Goal: Communication & Community: Answer question/provide support

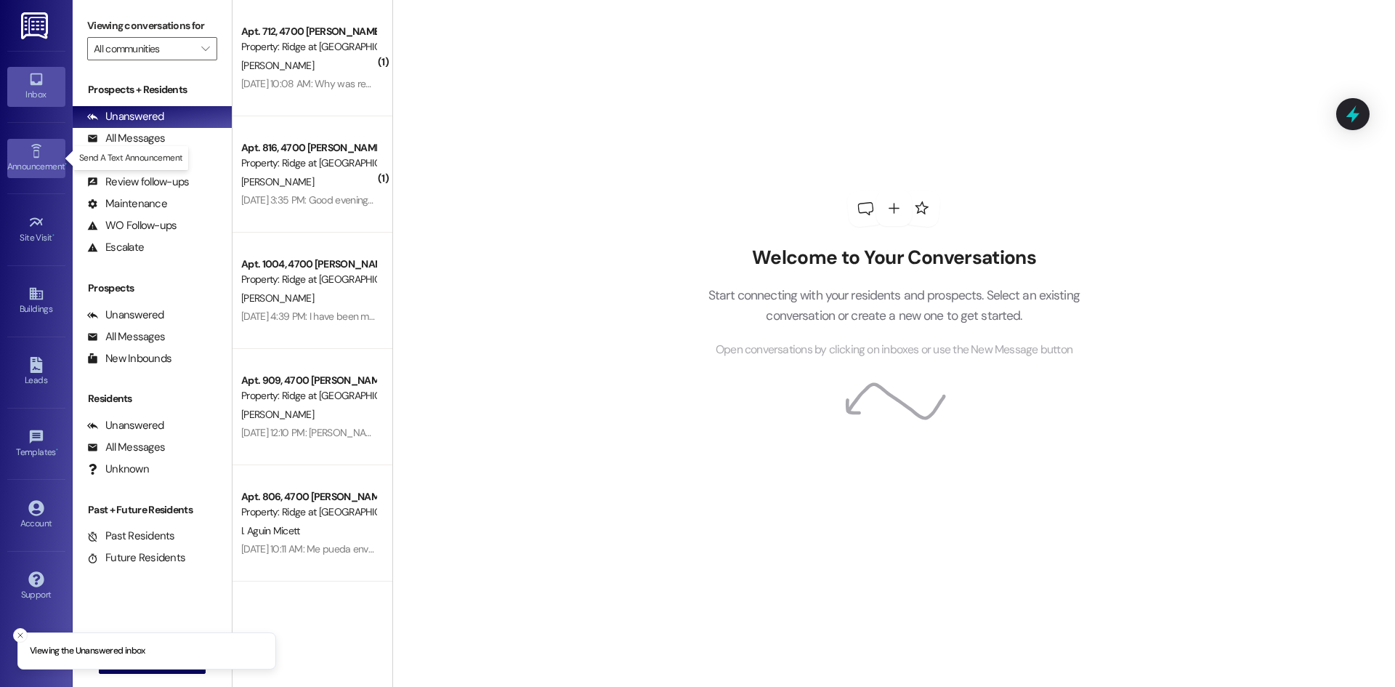
click at [24, 169] on div "Announcement •" at bounding box center [36, 166] width 73 height 15
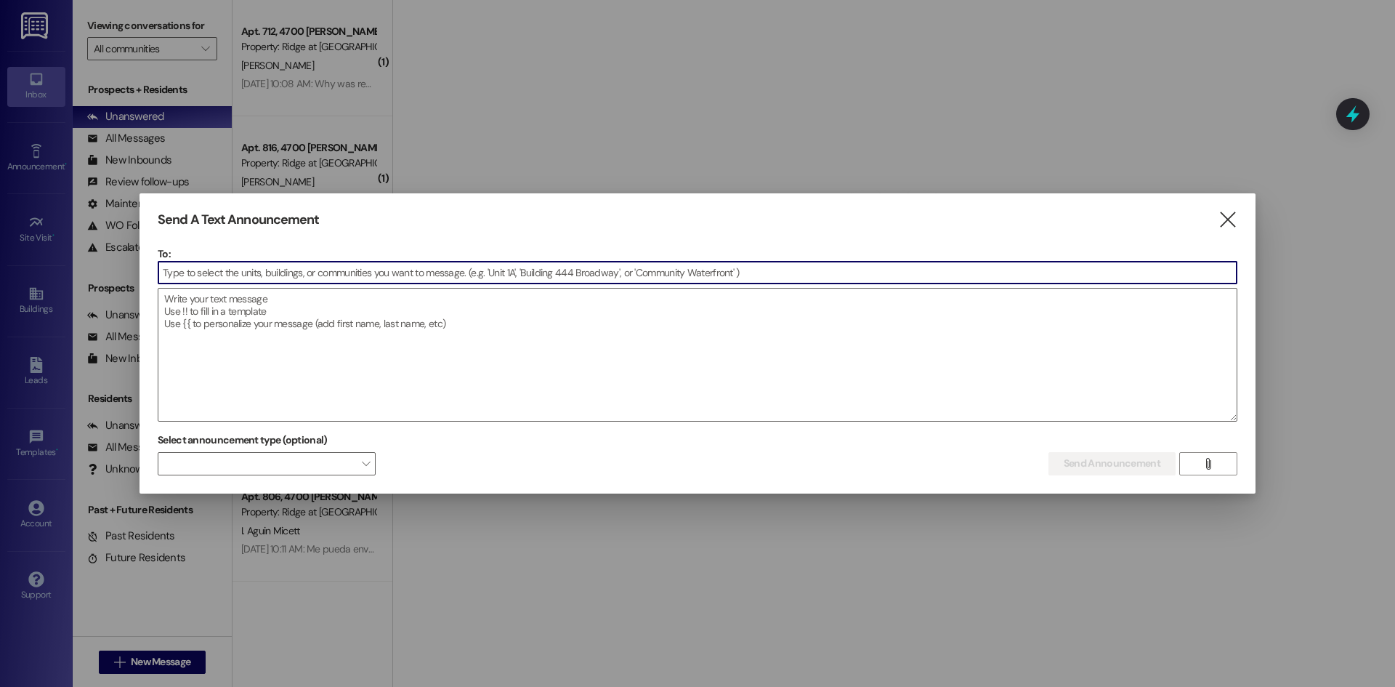
click at [268, 278] on input at bounding box center [697, 273] width 1078 height 22
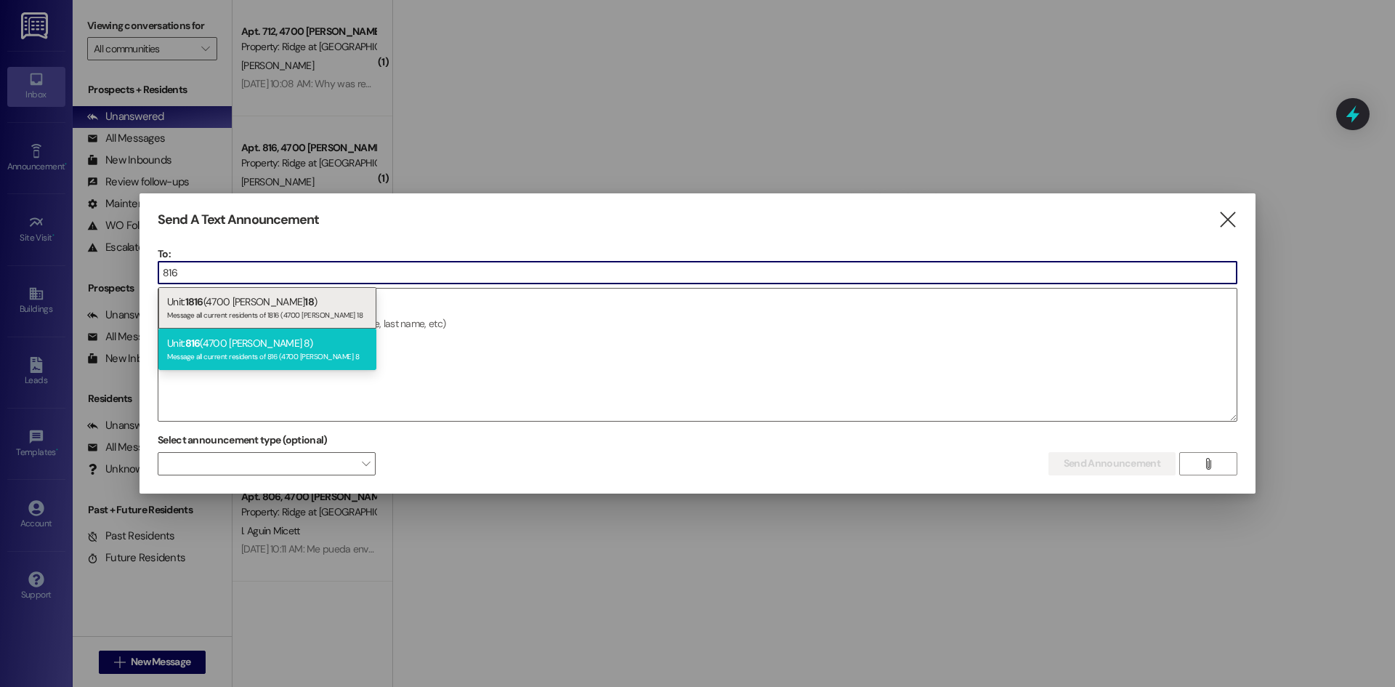
type input "816"
click at [257, 339] on div "Unit: 816 (4700 [PERSON_NAME] 8) Message all current residents of 816 (4700 [PE…" at bounding box center [267, 348] width 218 height 41
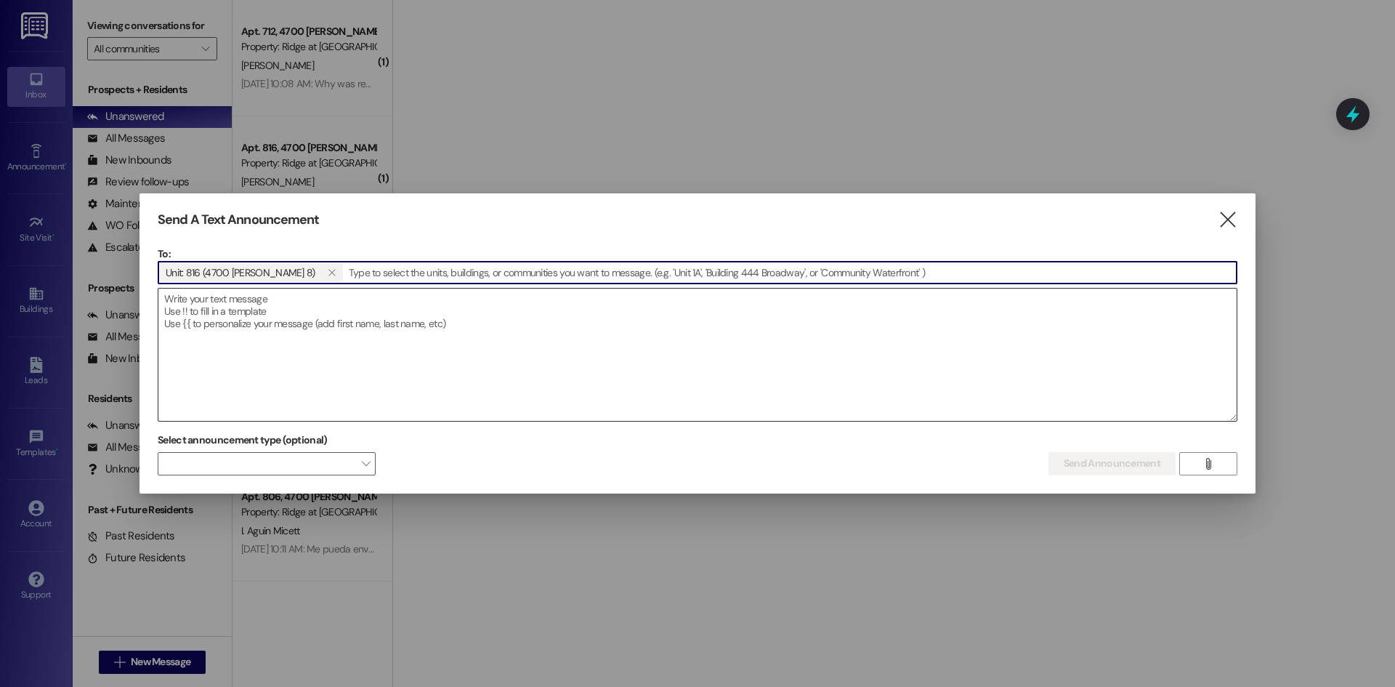
click at [220, 321] on textarea at bounding box center [697, 354] width 1078 height 132
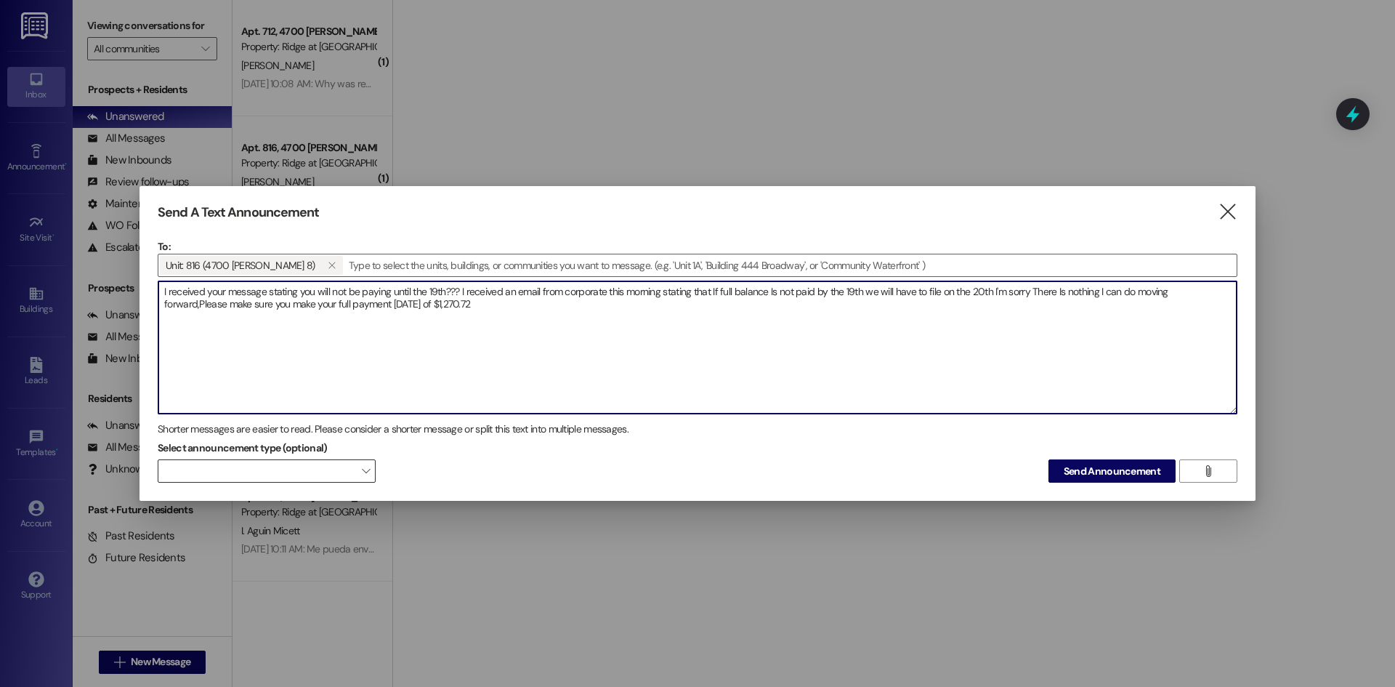
type textarea "I received your message stating you will not be paying until the 19th??? I rece…"
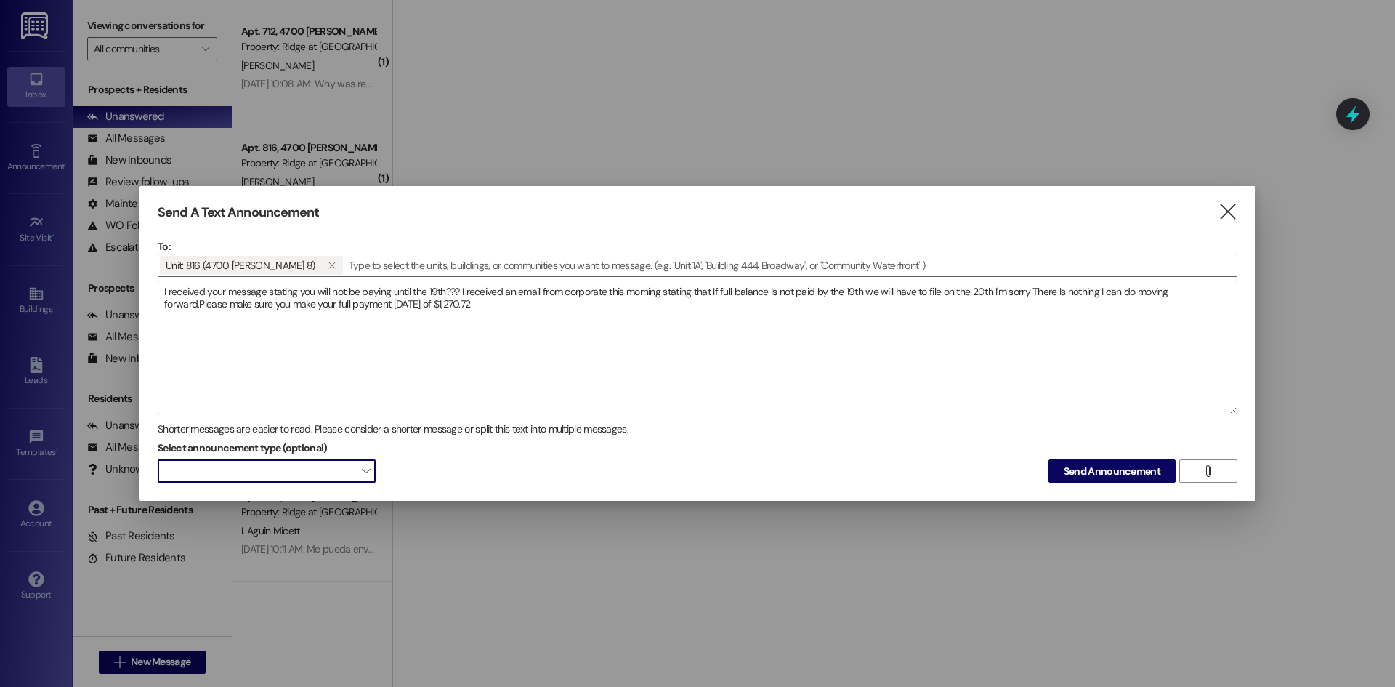
click at [362, 470] on span "" at bounding box center [366, 470] width 8 height 23
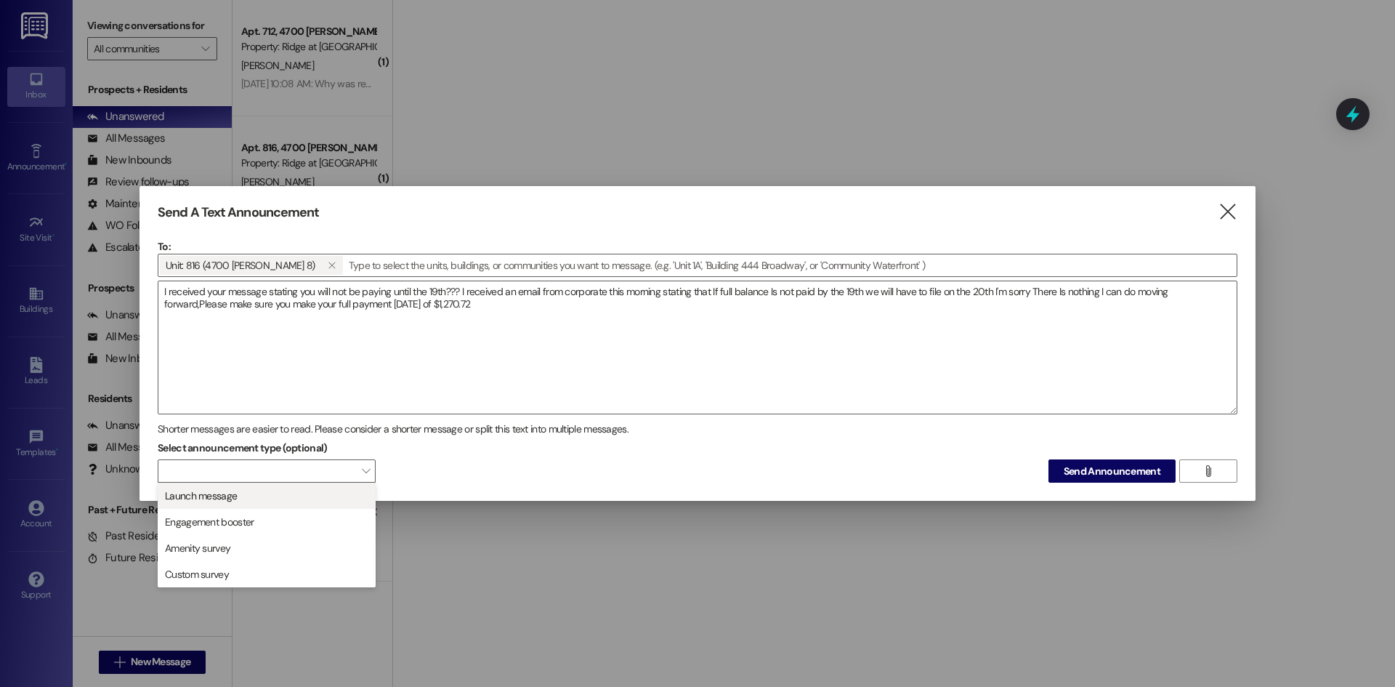
click at [336, 493] on span "Launch message" at bounding box center [266, 496] width 205 height 16
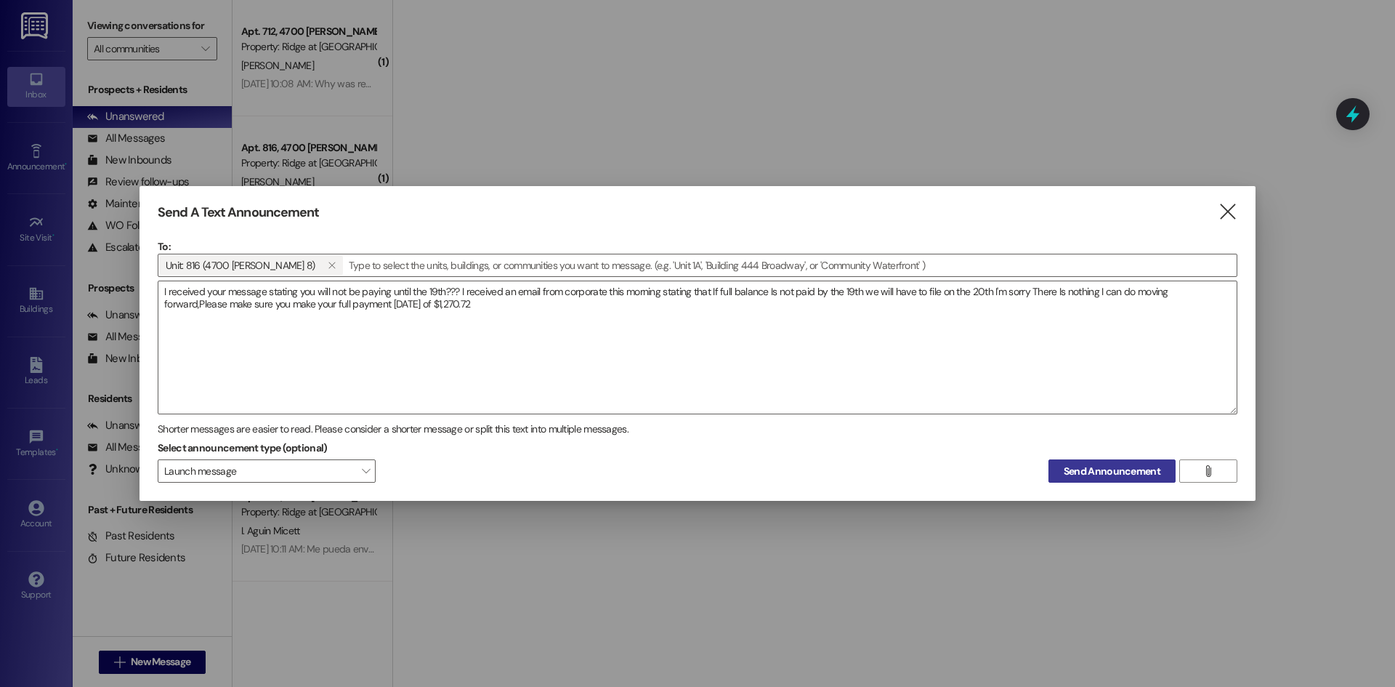
click at [1130, 468] on span "Send Announcement" at bounding box center [1112, 471] width 97 height 15
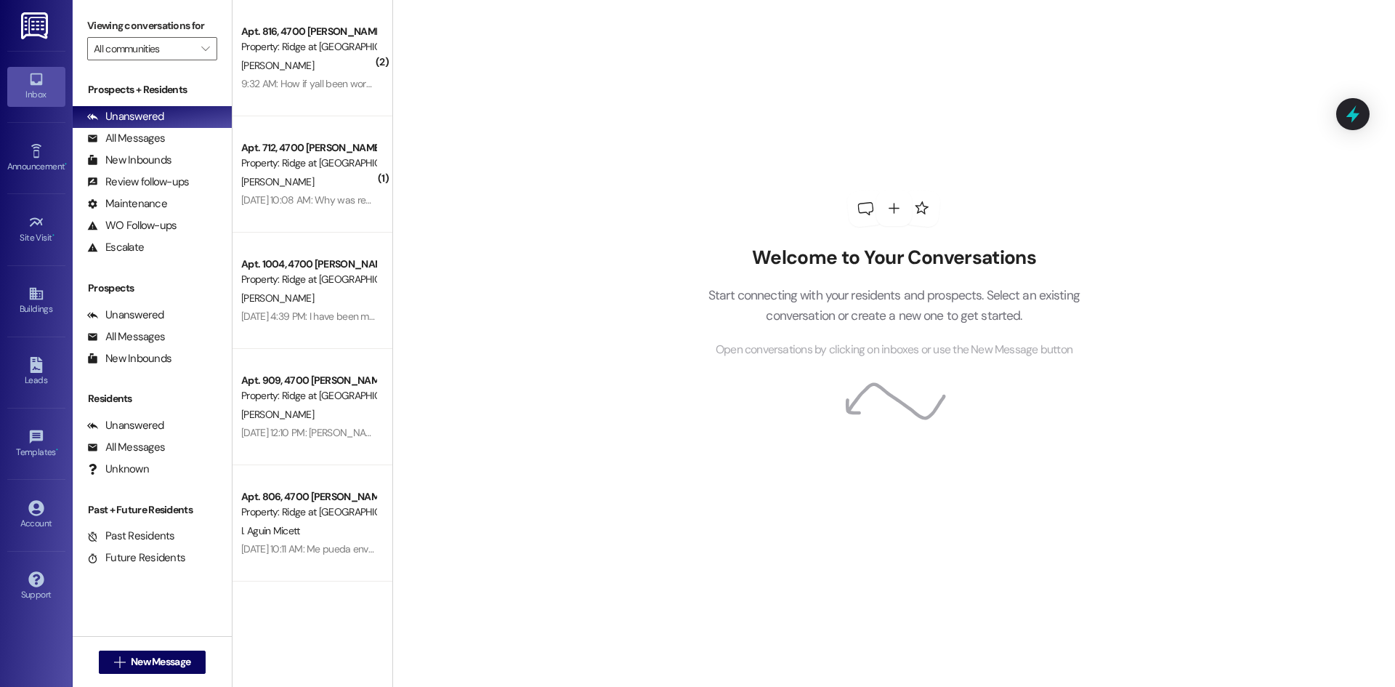
click at [307, 79] on div "9:32 AM: How if yall been working with me im going to pay most on the balance o…" at bounding box center [432, 83] width 383 height 13
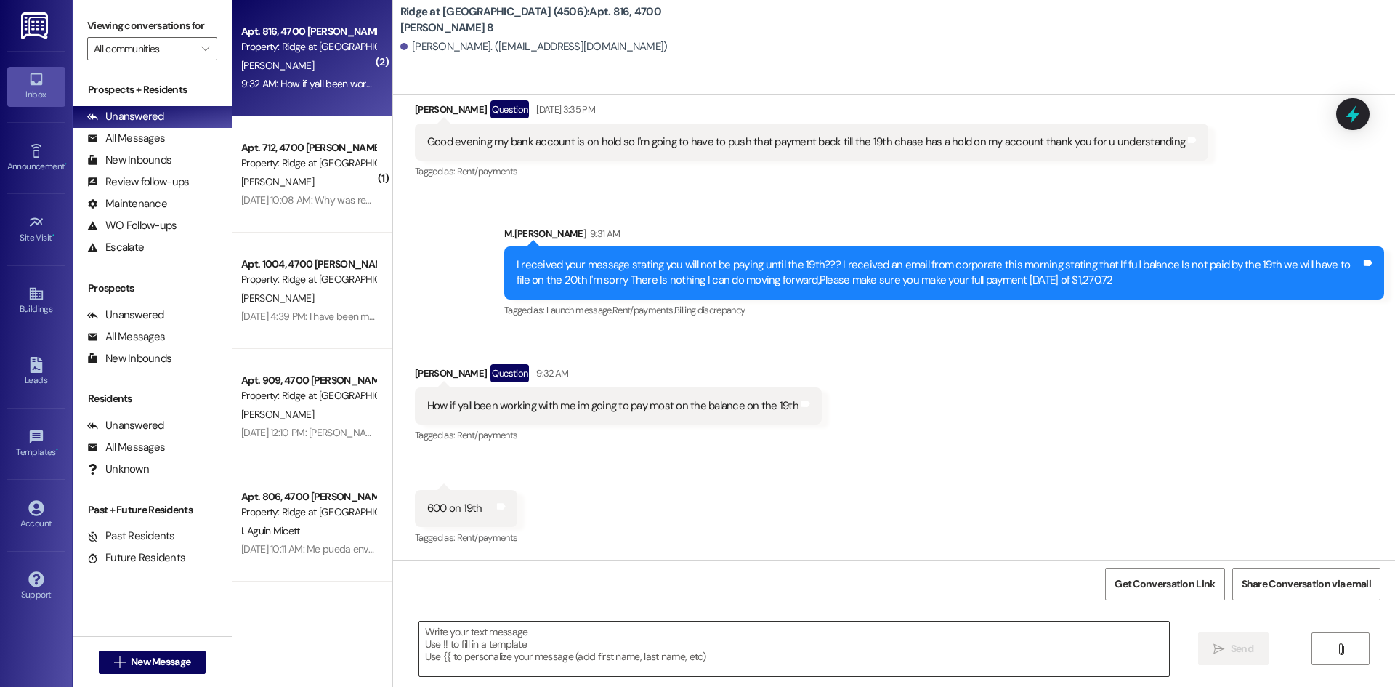
scroll to position [510, 0]
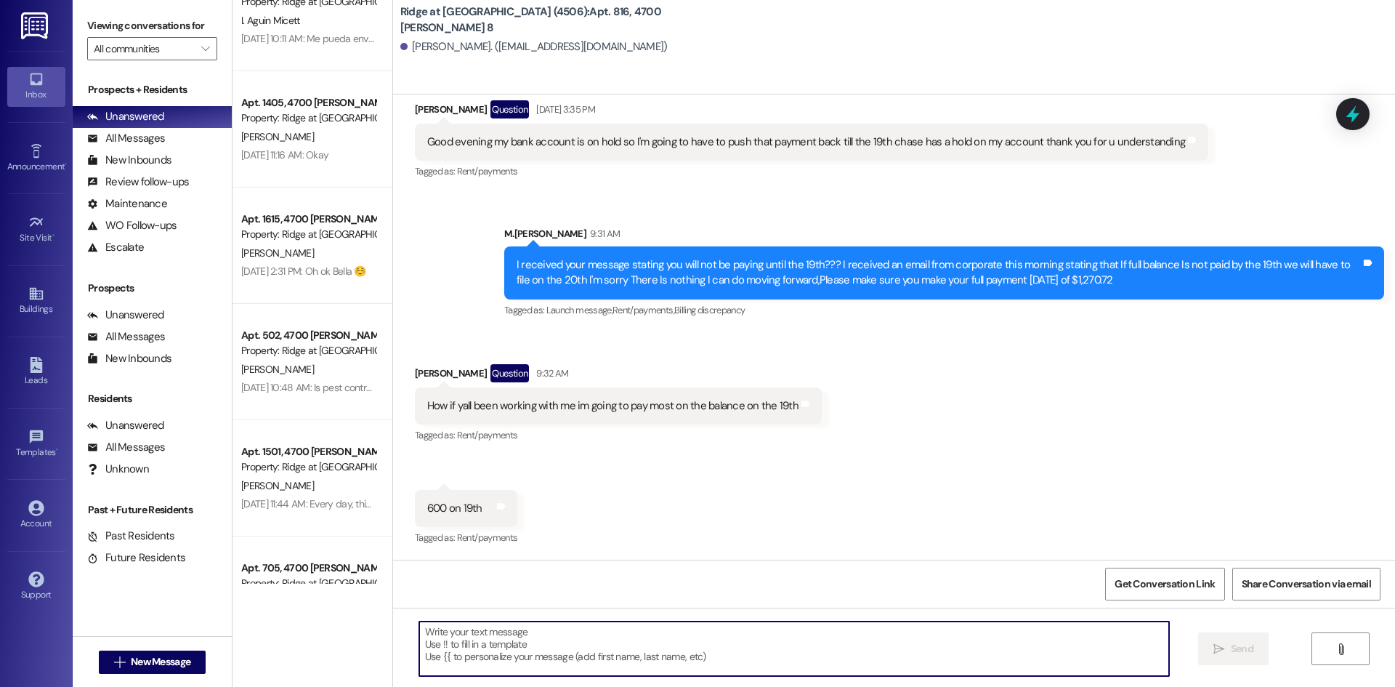
click at [447, 638] on textarea at bounding box center [794, 648] width 750 height 54
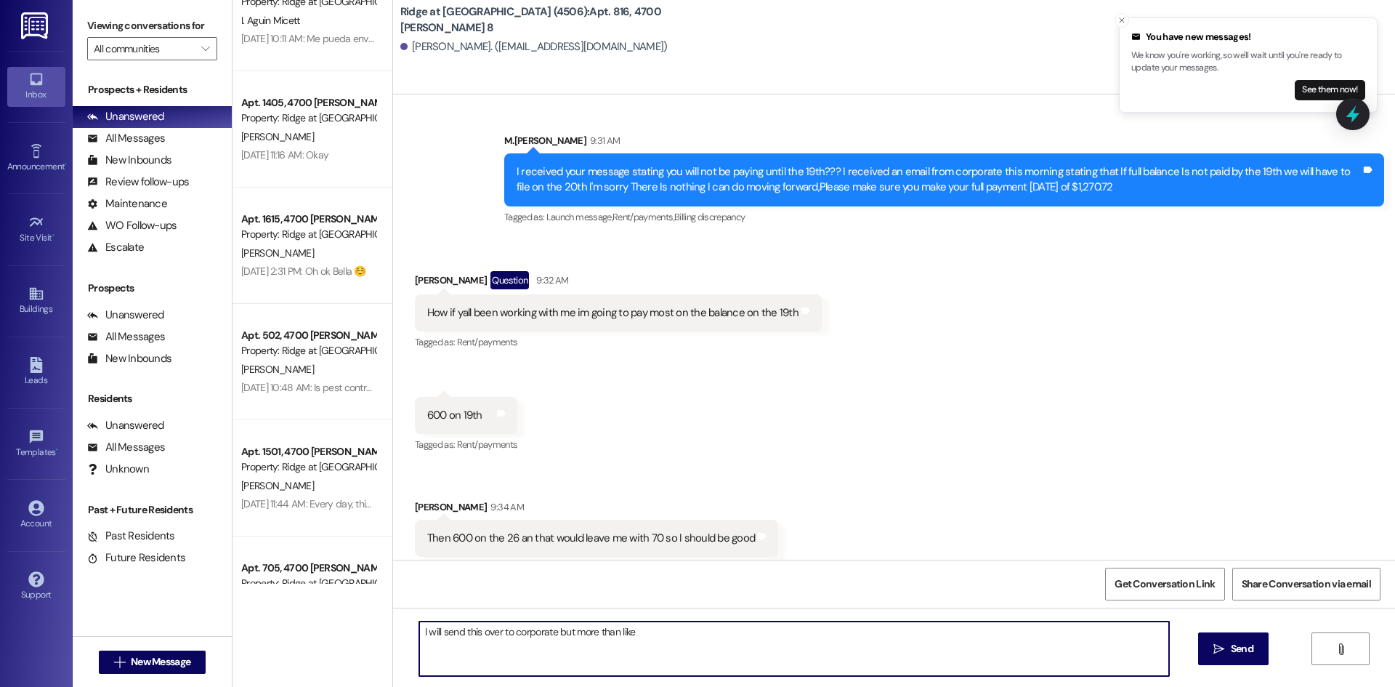
scroll to position [8650, 0]
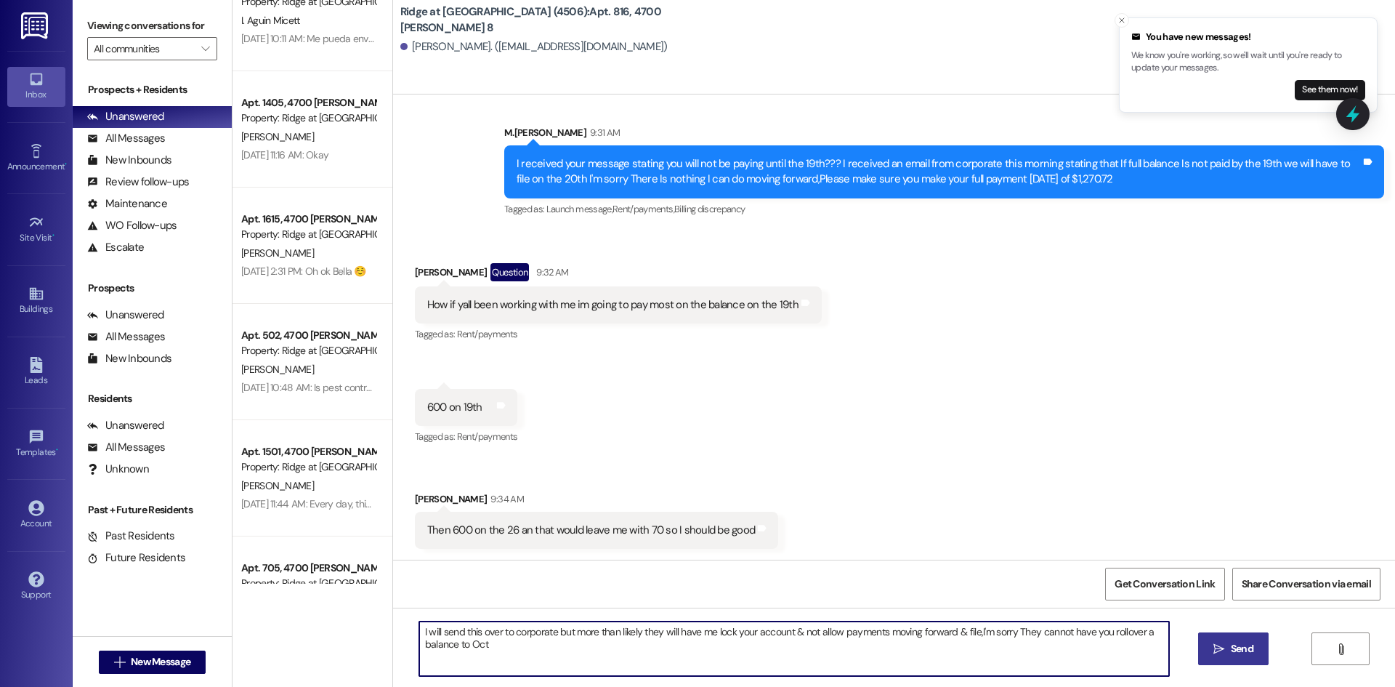
type textarea "I will send this over to corporate but more than likely they will have me lock …"
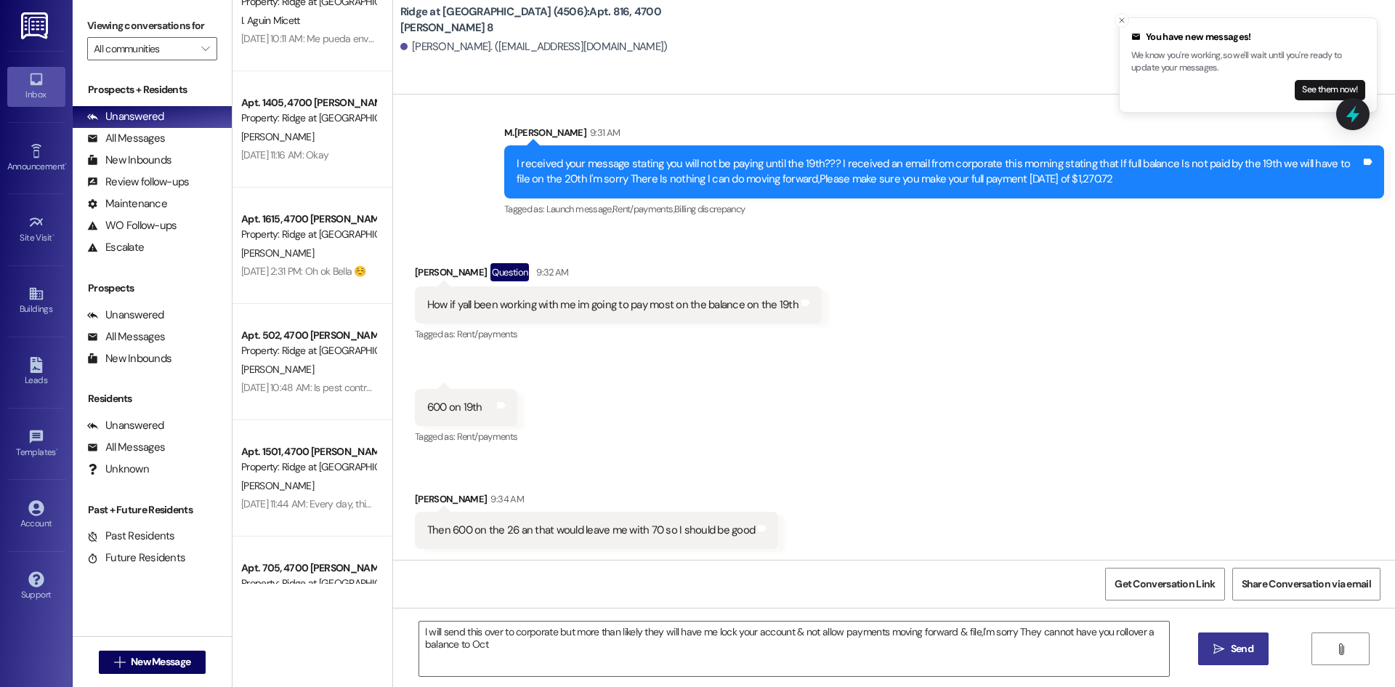
click at [1246, 649] on span "Send" at bounding box center [1242, 648] width 23 height 15
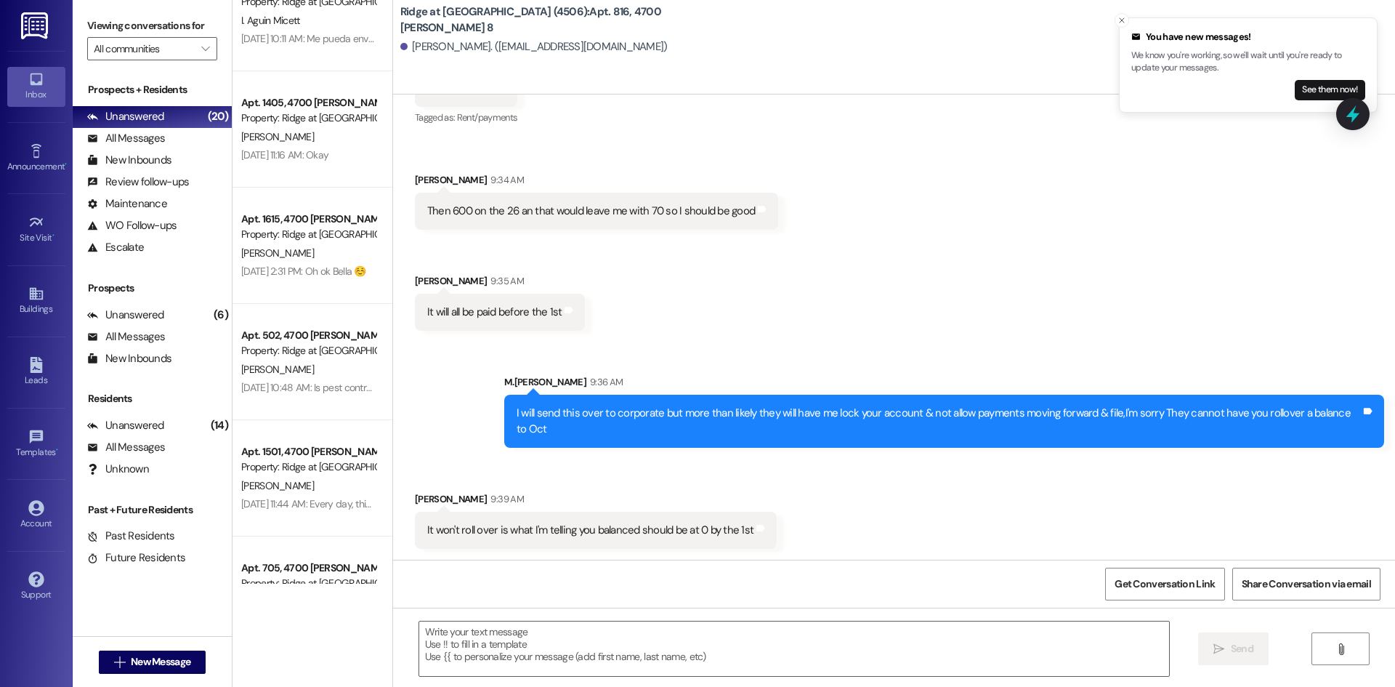
scroll to position [8970, 0]
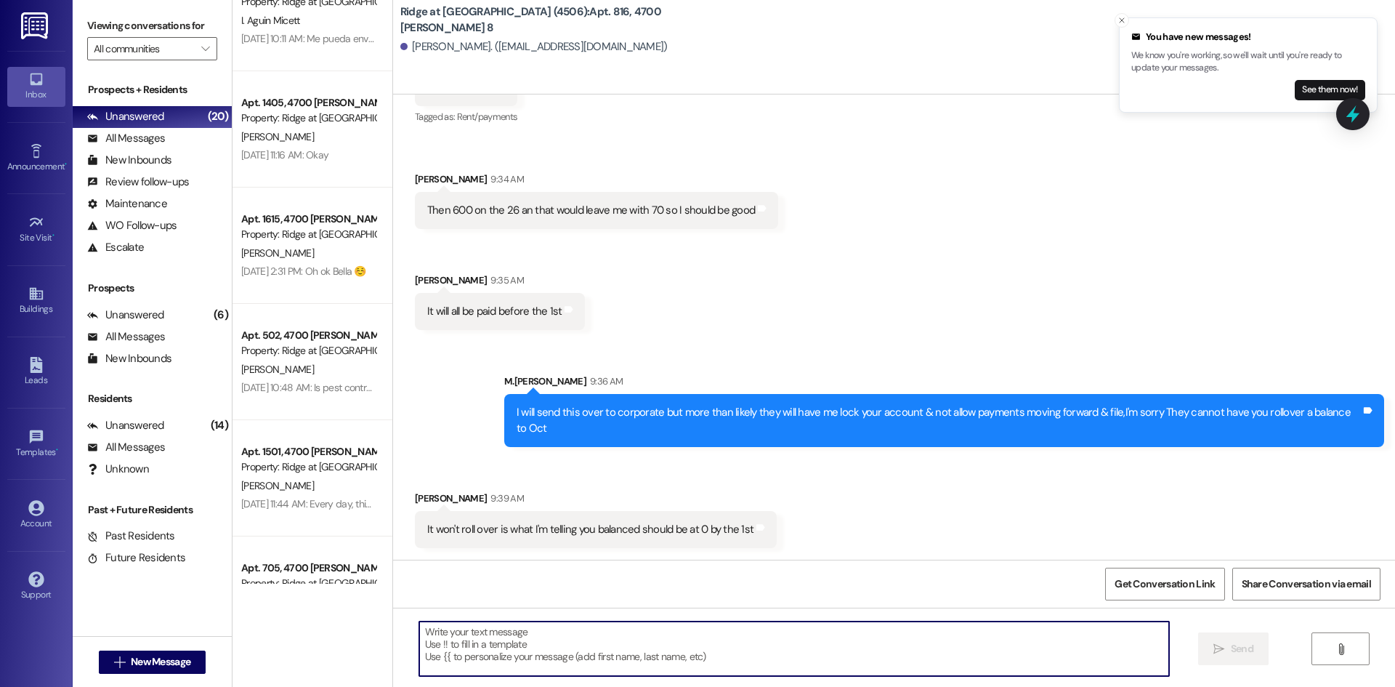
click at [476, 645] on textarea at bounding box center [794, 648] width 750 height 54
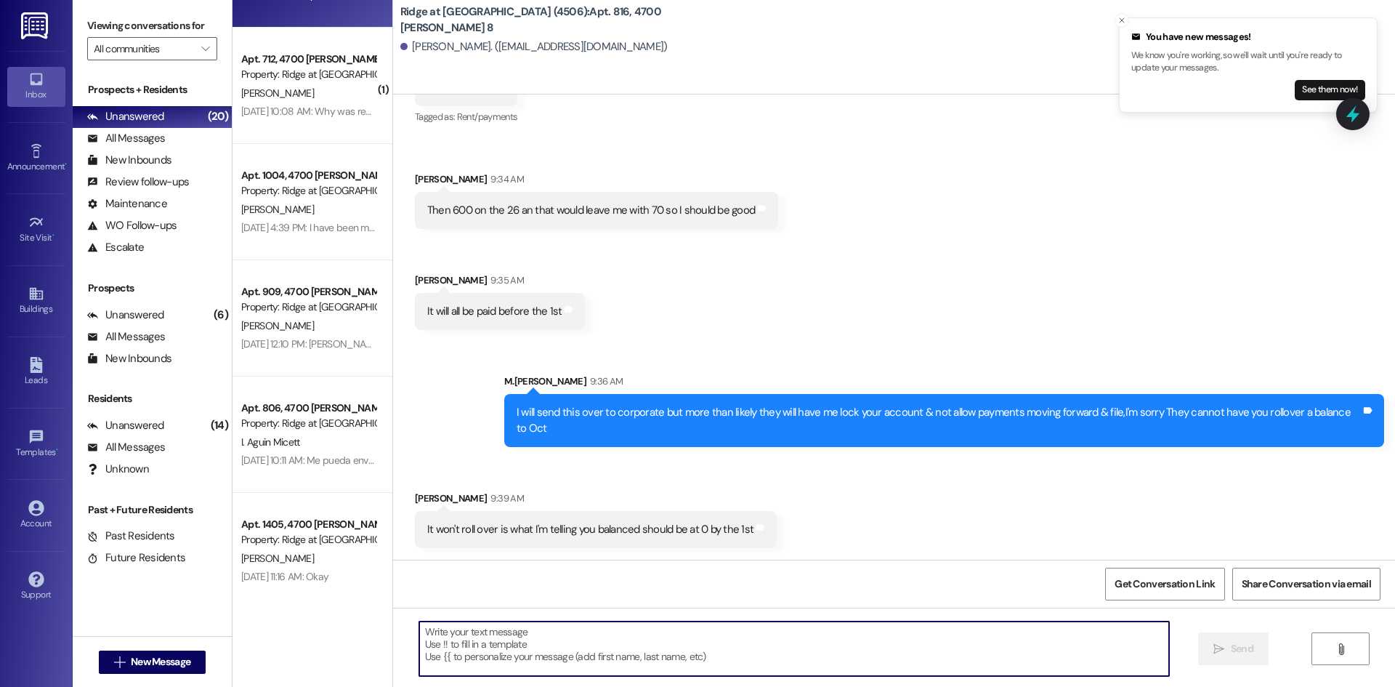
scroll to position [0, 0]
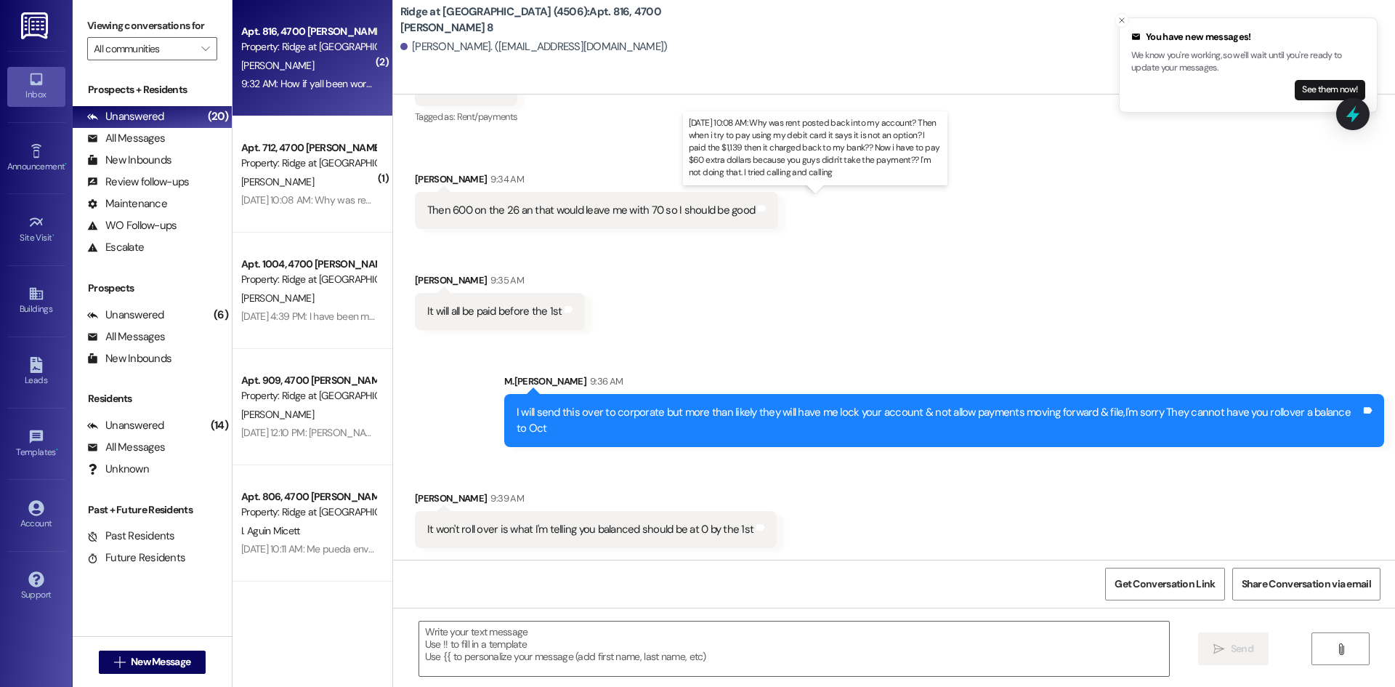
click at [331, 200] on div "[DATE] 10:08 AM: Why was rent posted back into my account? Then when i try to p…" at bounding box center [889, 199] width 1297 height 13
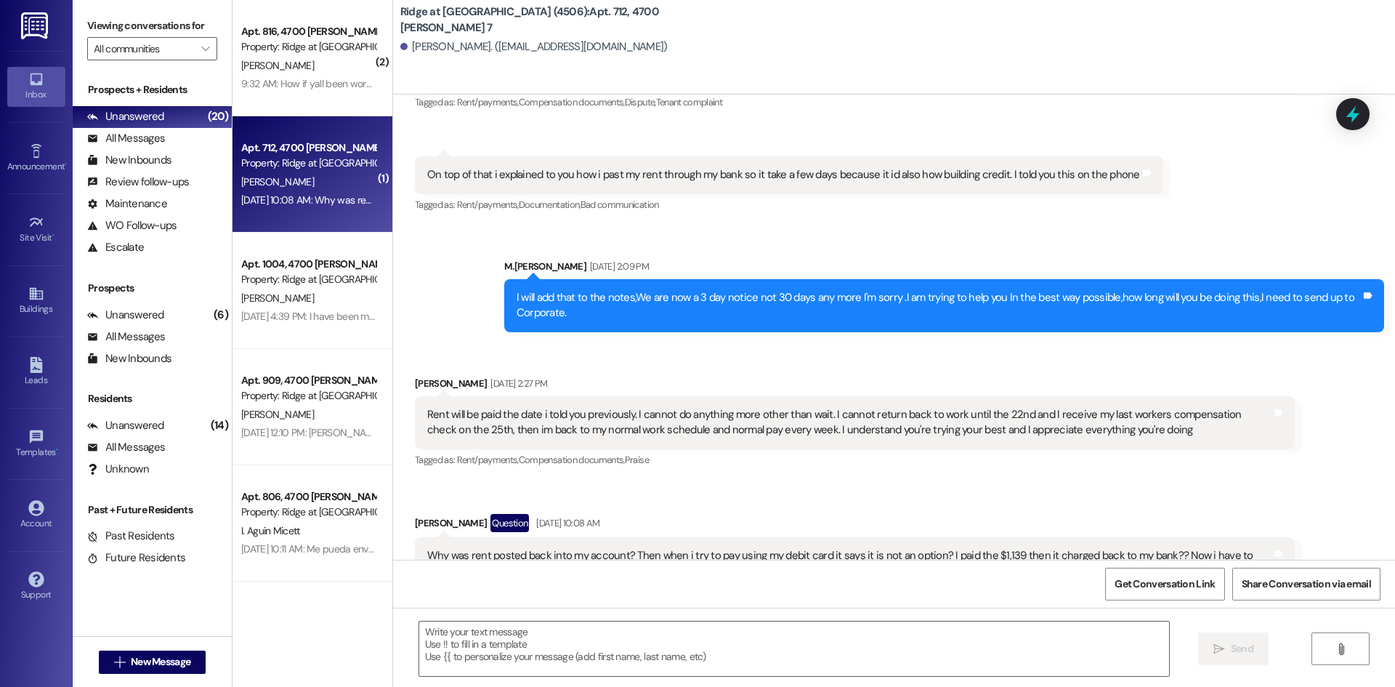
scroll to position [11480, 0]
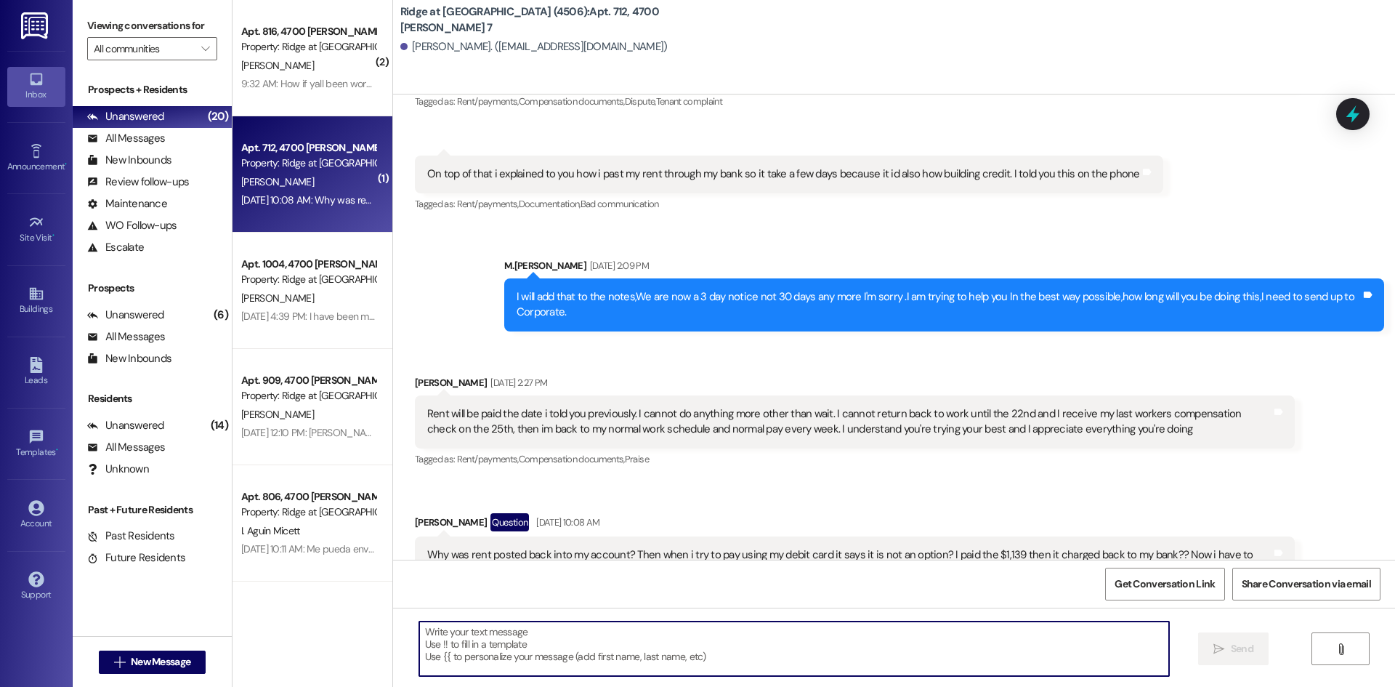
click at [463, 639] on textarea at bounding box center [794, 648] width 750 height 54
type textarea "Theres"
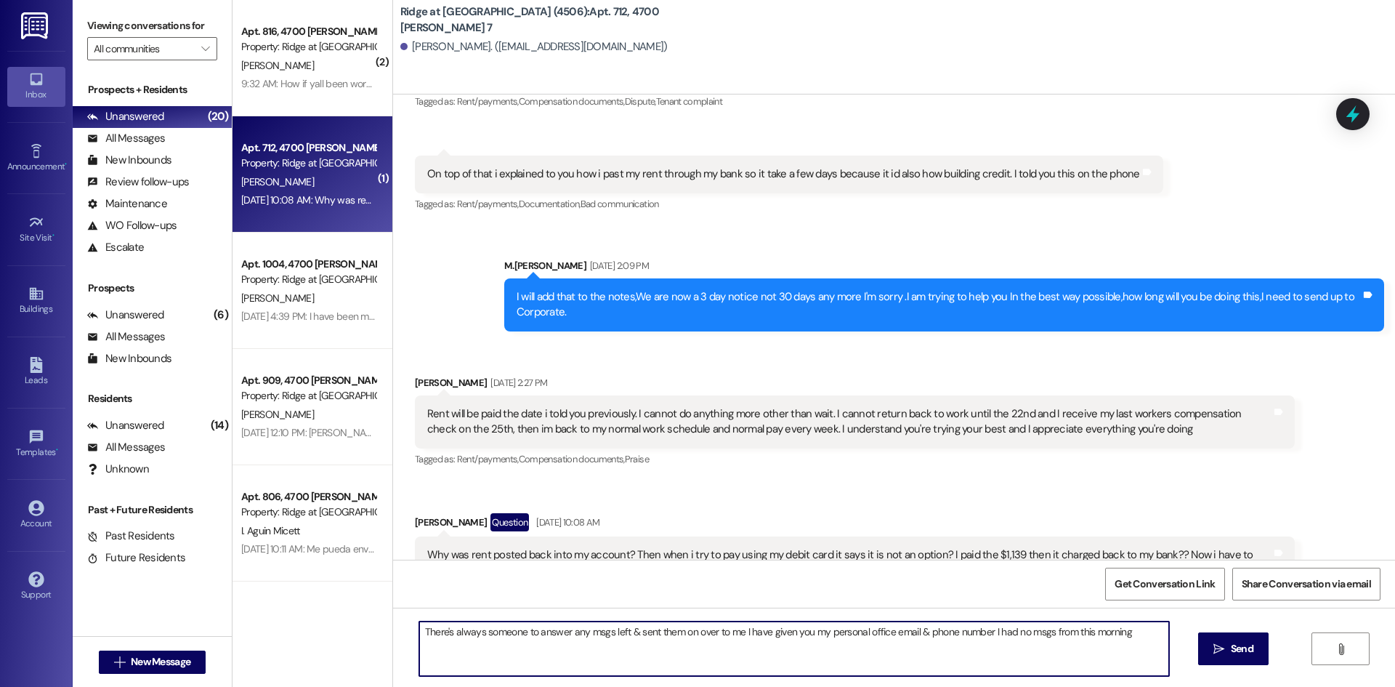
type textarea "There's always someone to answer any msgs left & sent them on over to me I have…"
